Goal: Task Accomplishment & Management: Use online tool/utility

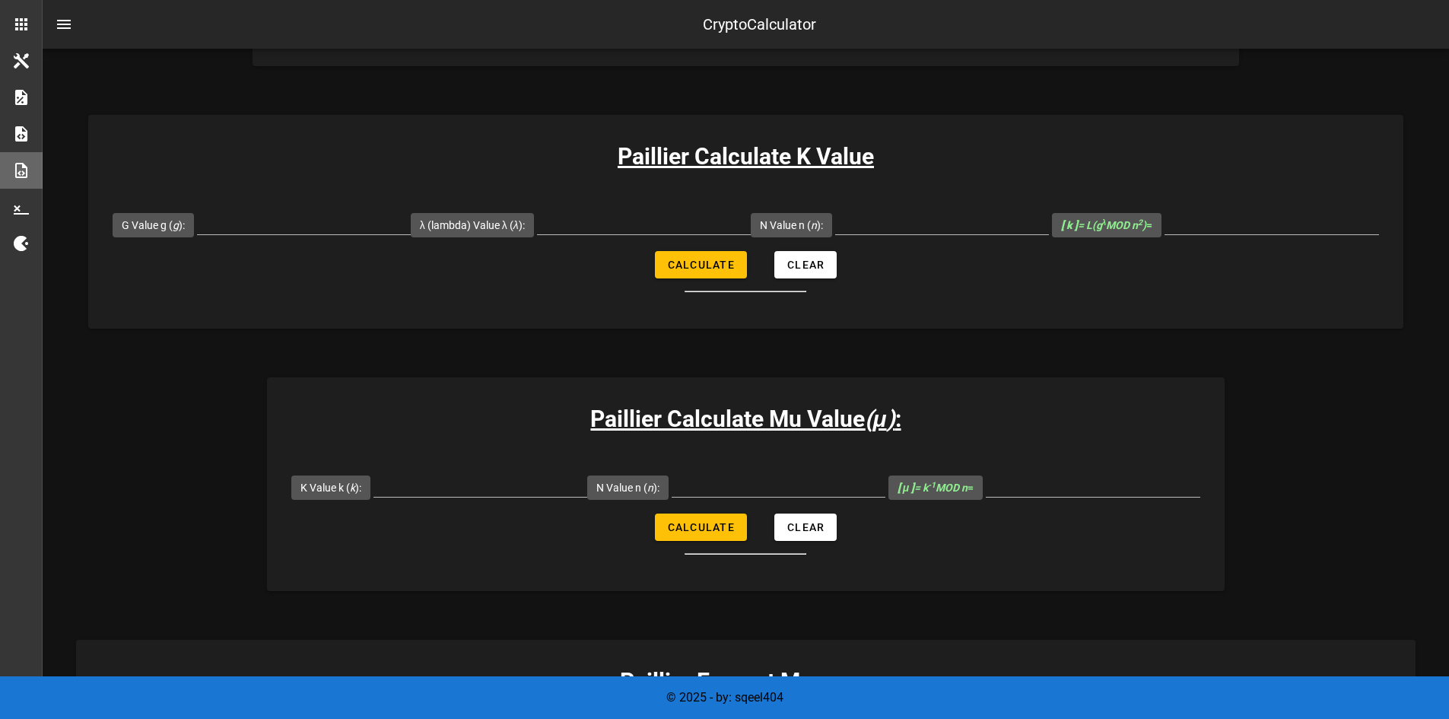
scroll to position [797, 0]
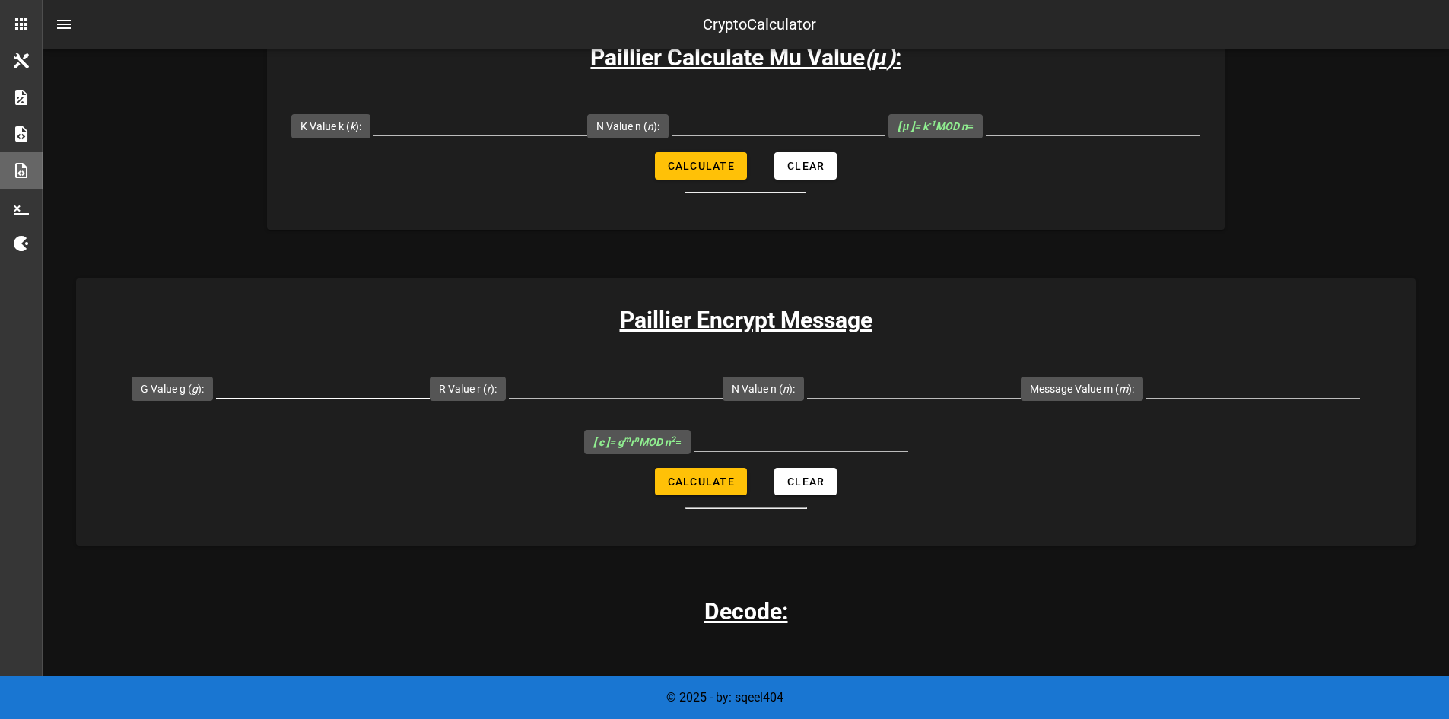
click at [361, 383] on input "G Value g ( g ):" at bounding box center [323, 385] width 214 height 24
type input "7019"
click at [596, 392] on input "R Value r ( r ):" at bounding box center [616, 385] width 214 height 24
type input "71"
type input "6527"
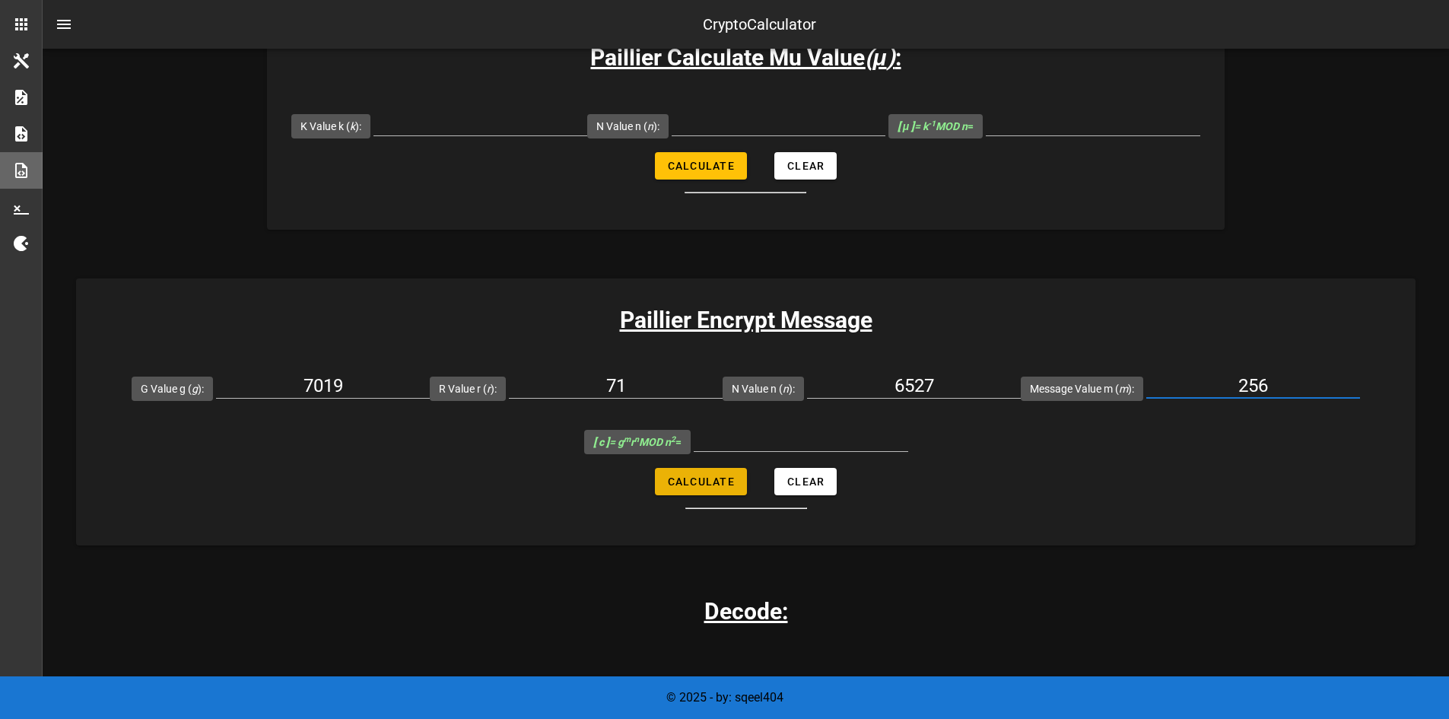
type input "256"
click at [709, 480] on span "Calculate" at bounding box center [701, 481] width 68 height 12
type input "22787030"
